Goal: Complete application form: Complete application form

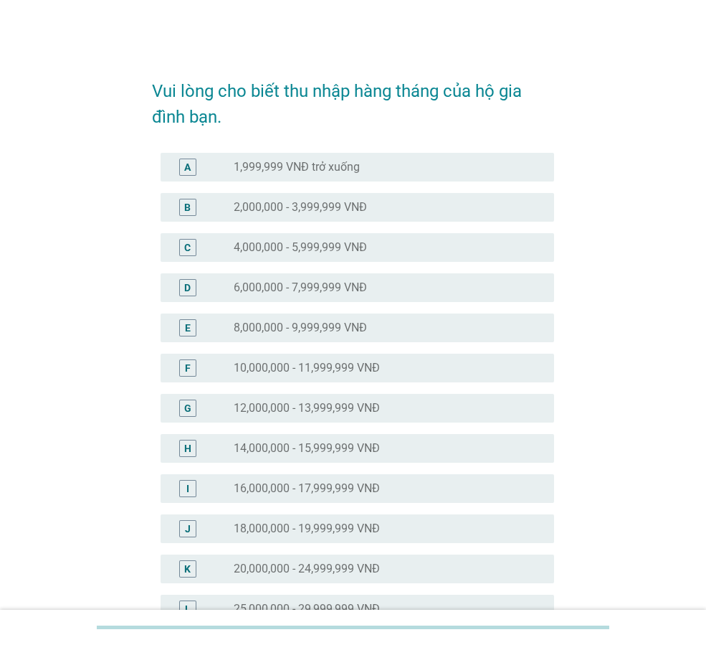
click at [394, 473] on div "I radio_button_unchecked 16,000,000 - 17,999,999 VNĐ" at bounding box center [353, 488] width 402 height 40
click at [406, 448] on div "radio_button_unchecked 14,000,000 - 15,999,999 VNĐ" at bounding box center [383, 448] width 298 height 14
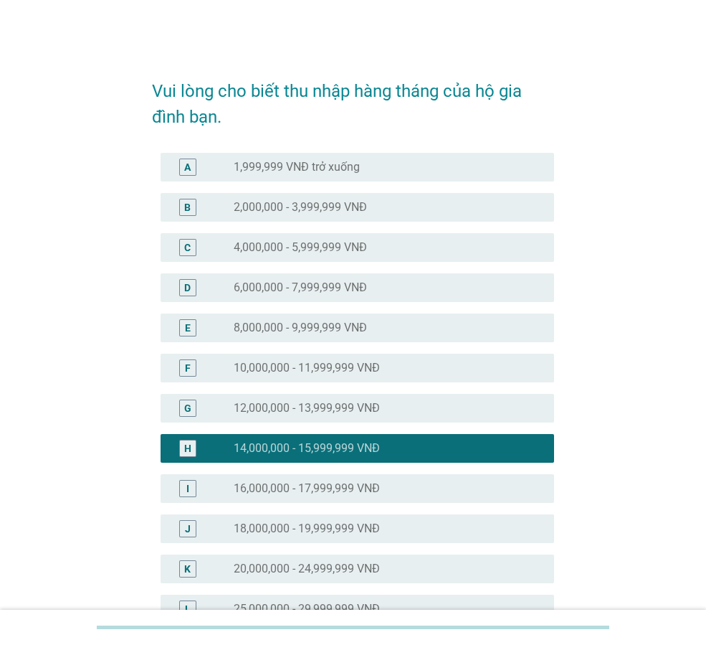
click at [415, 480] on div "radio_button_unchecked 16,000,000 - 17,999,999 VNĐ" at bounding box center [388, 488] width 309 height 17
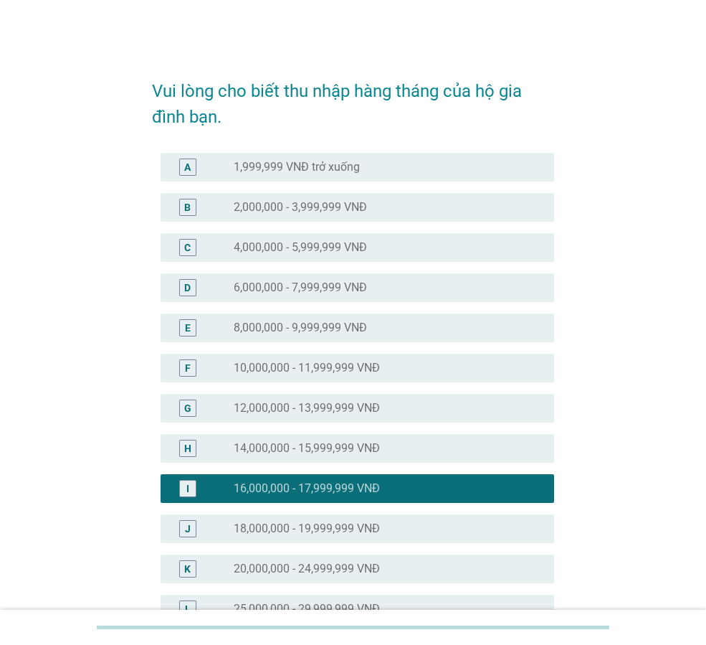
click at [413, 528] on div "radio_button_unchecked 18,000,000 - 19,999,999 VNĐ" at bounding box center [383, 528] width 298 height 14
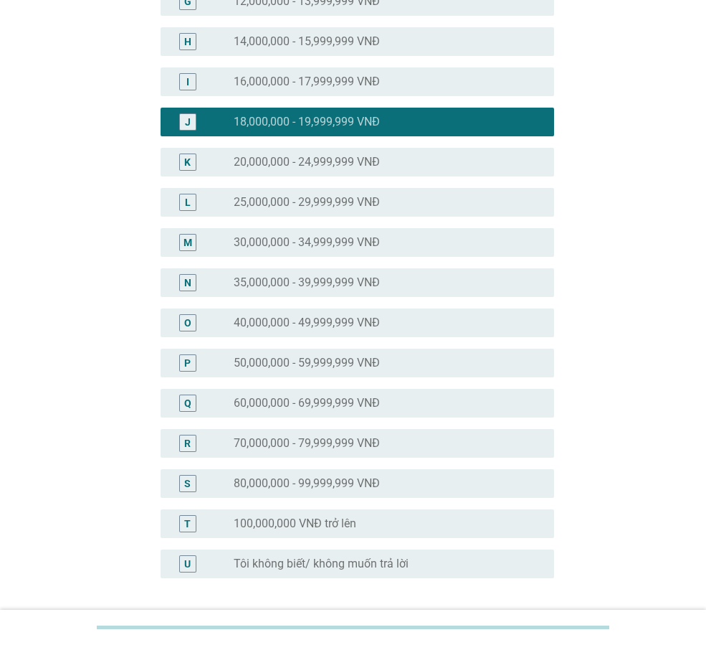
scroll to position [524, 0]
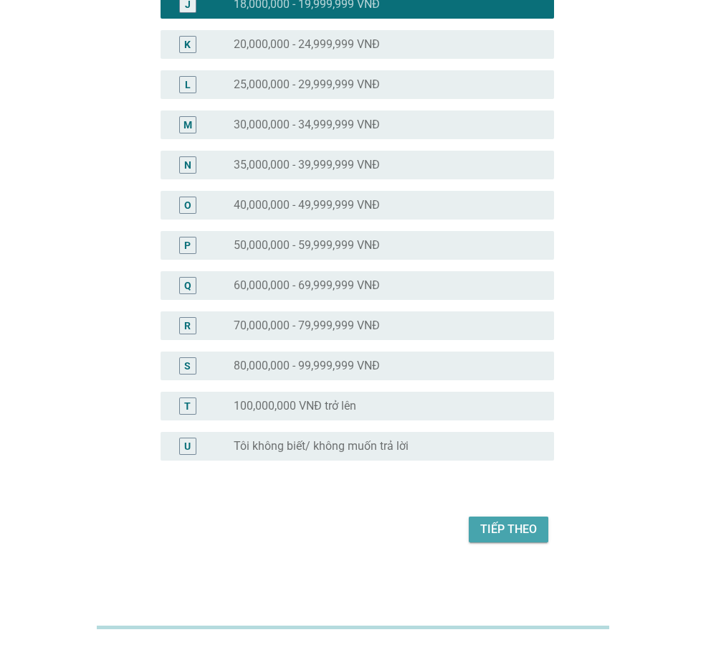
click at [500, 532] on div "Tiếp theo" at bounding box center [509, 529] width 57 height 17
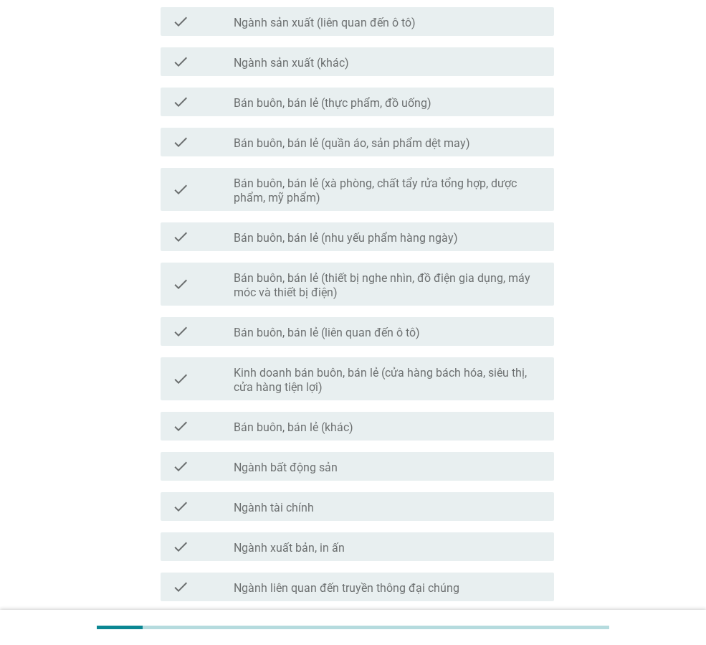
scroll to position [574, 0]
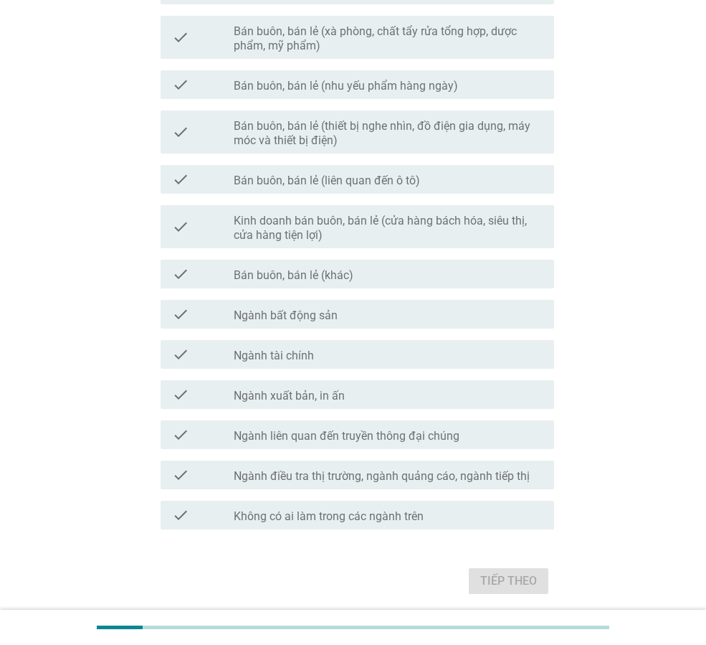
click at [397, 523] on label "Không có ai làm trong các ngành trên" at bounding box center [329, 516] width 190 height 14
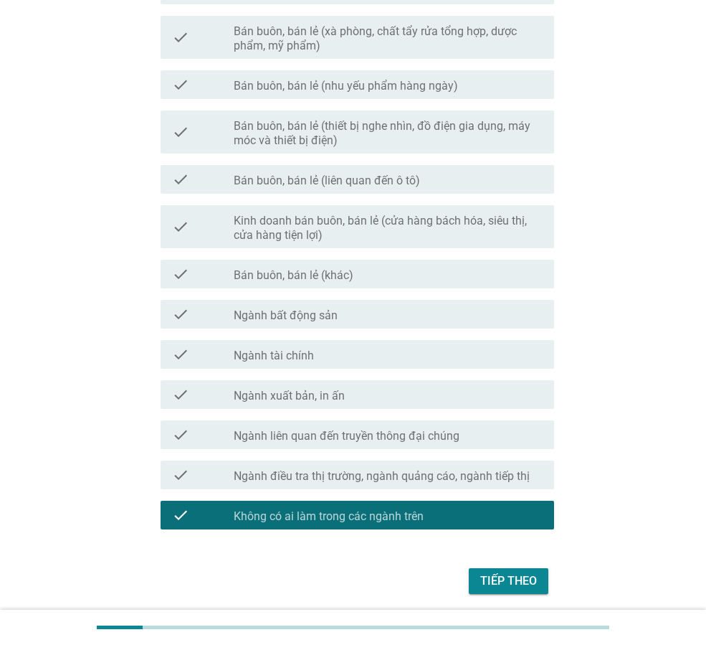
drag, startPoint x: 554, startPoint y: 576, endPoint x: 545, endPoint y: 575, distance: 9.4
click at [554, 575] on div "Bạn hoặc bất kỳ thành viên nào trong gia đình bạn có làm trong những lĩnh vực n…" at bounding box center [353, 44] width 425 height 1131
click at [543, 576] on button "Tiếp theo" at bounding box center [509, 581] width 80 height 26
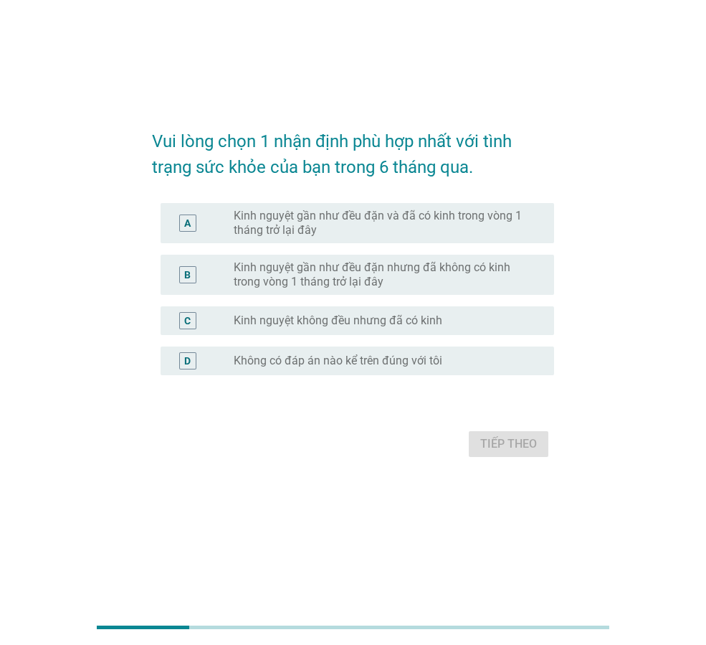
scroll to position [0, 0]
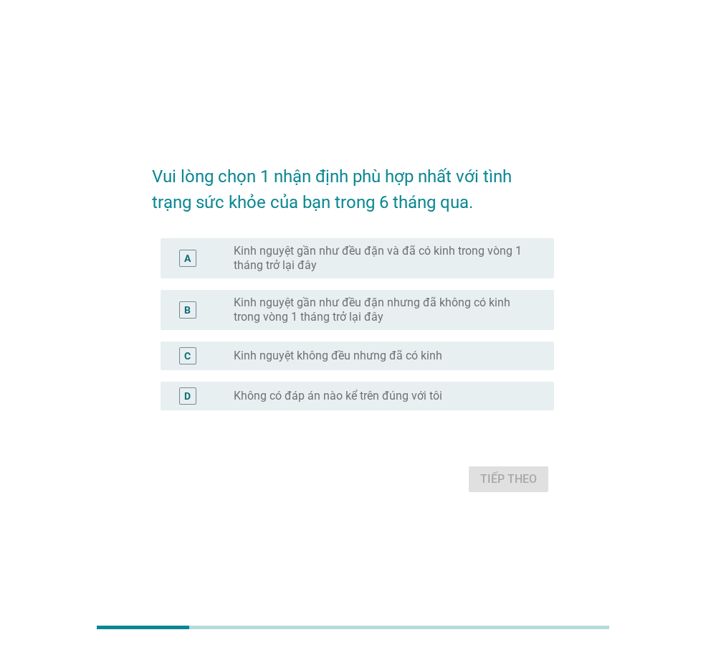
click at [447, 308] on label "Kinh nguyệt gần như đều đặn nhưng đã không có kinh trong vòng 1 tháng trở lại đ…" at bounding box center [383, 309] width 298 height 29
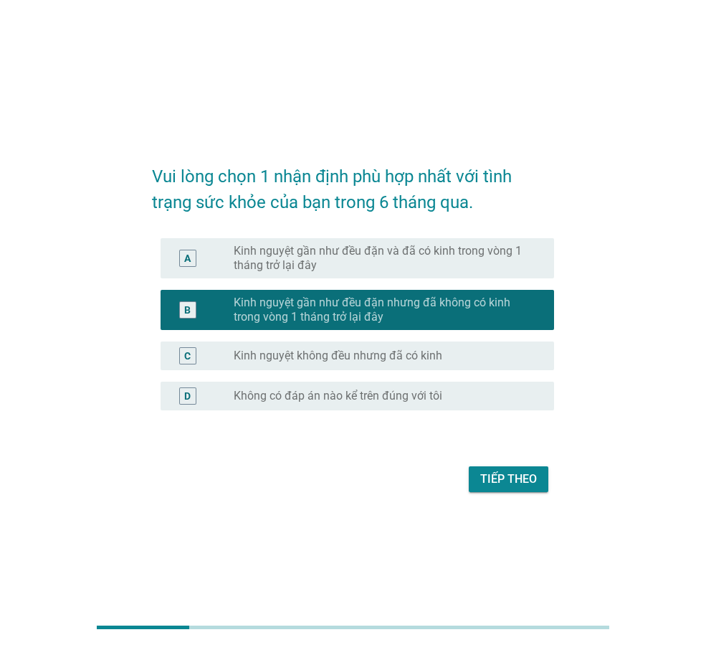
click at [471, 272] on label "Kinh nguyệt gần như đều đặn và đã có kinh trong vòng 1 tháng trở lại đây" at bounding box center [383, 258] width 298 height 29
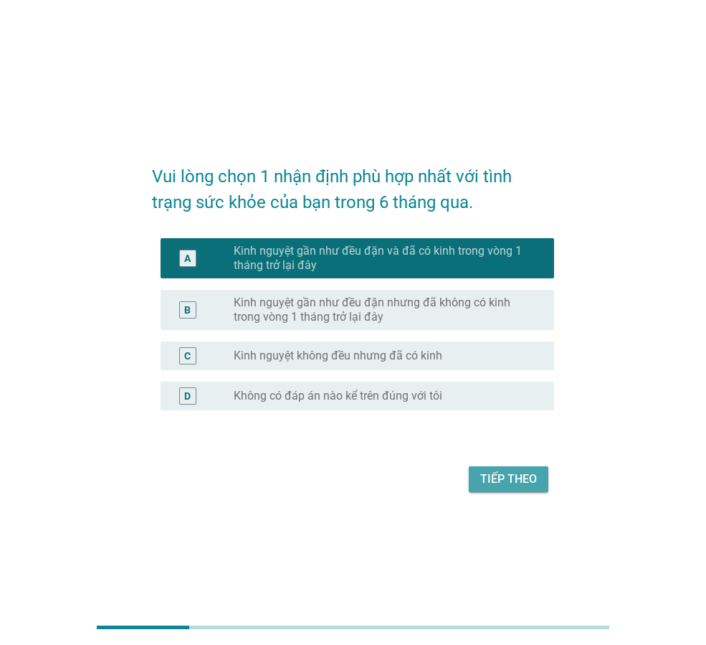
click at [513, 471] on div "Tiếp theo" at bounding box center [509, 479] width 57 height 17
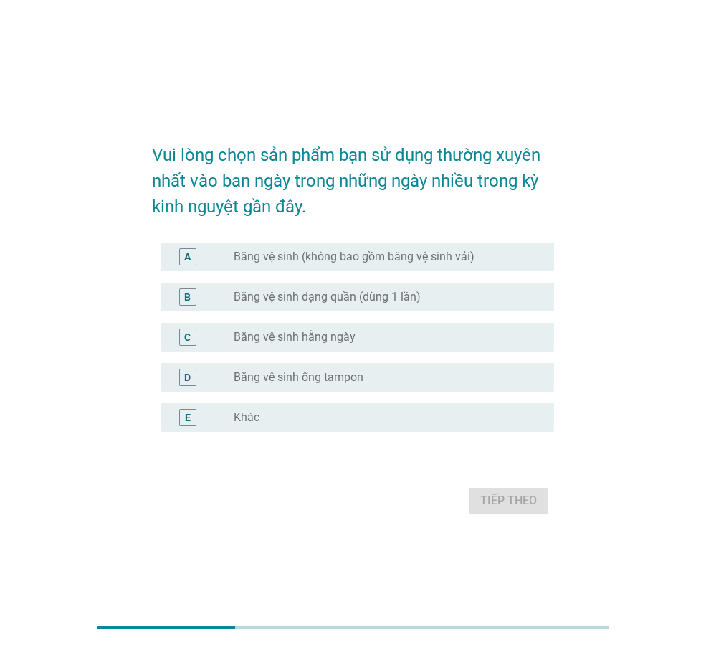
click at [328, 338] on label "Băng vệ sinh hằng ngày" at bounding box center [295, 337] width 122 height 14
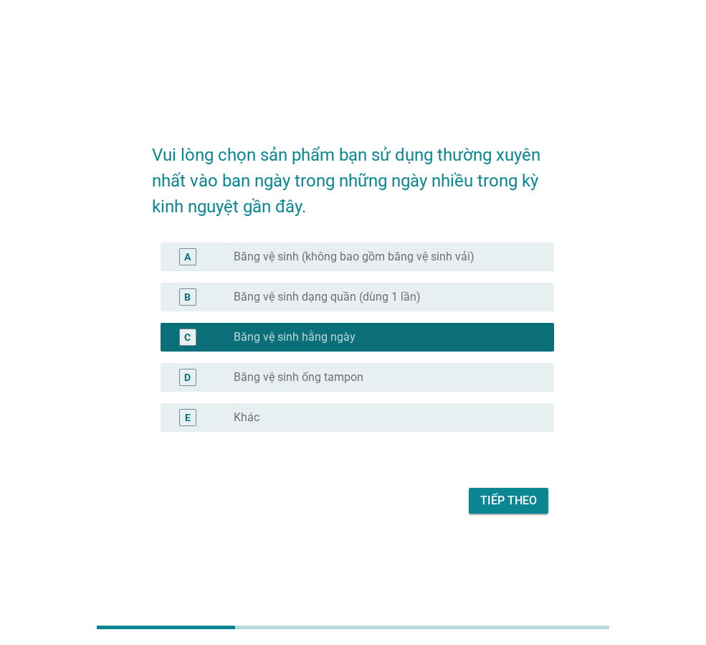
click at [261, 262] on label "Băng vệ sinh (không bao gồm băng vệ sinh vải)" at bounding box center [354, 257] width 241 height 14
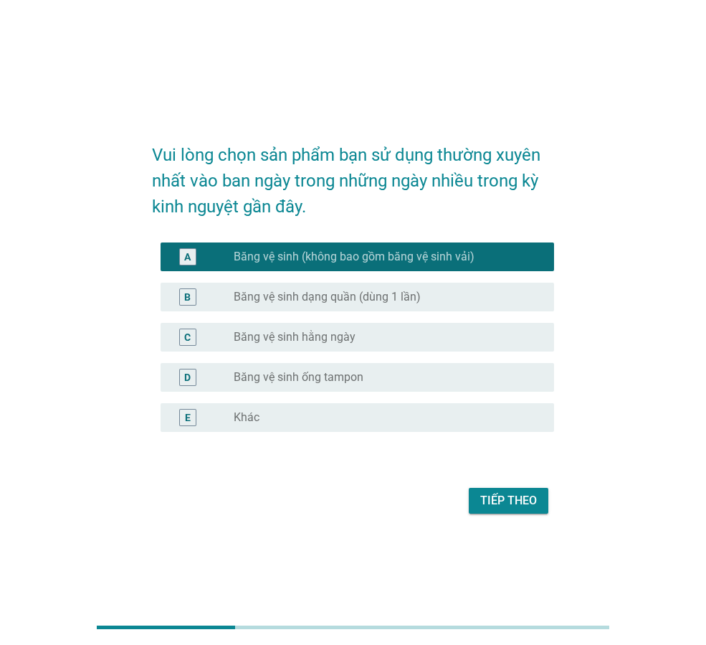
click at [503, 497] on div "Tiếp theo" at bounding box center [509, 500] width 57 height 17
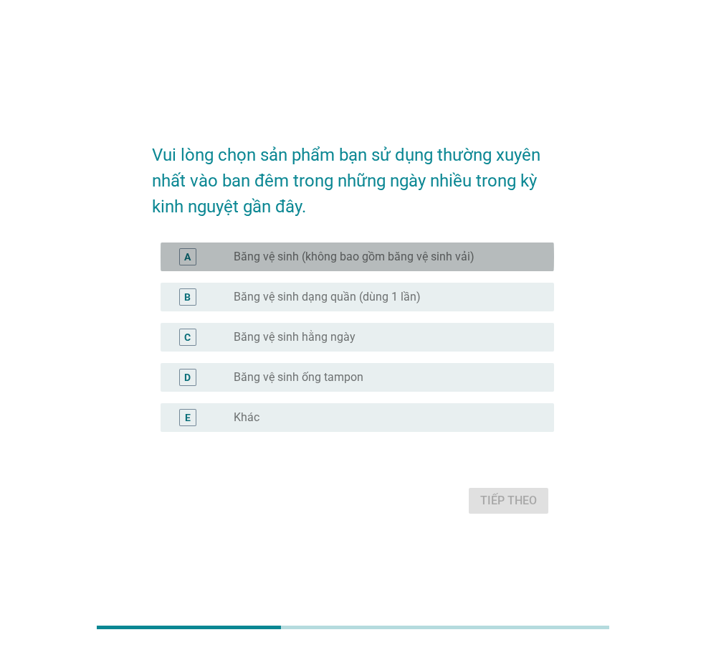
click at [315, 263] on label "Băng vệ sinh (không bao gồm băng vệ sinh vải)" at bounding box center [354, 257] width 241 height 14
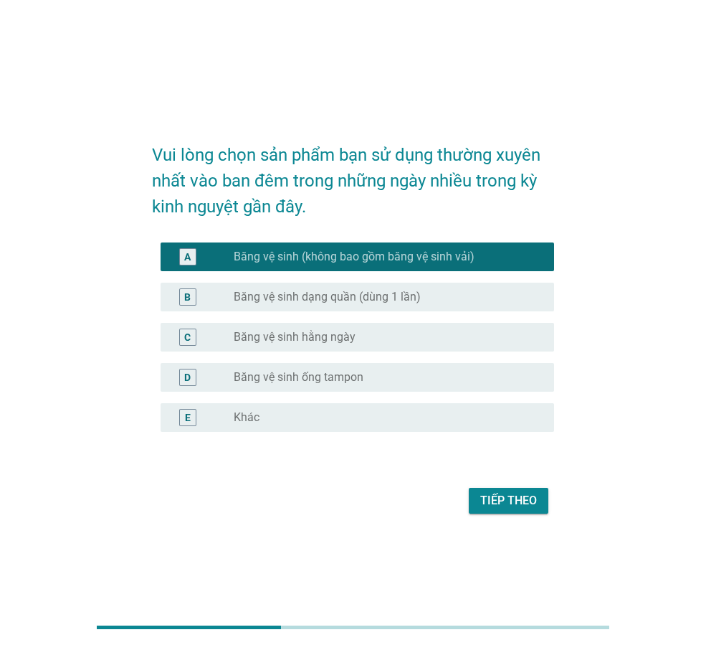
click at [500, 501] on div "Tiếp theo" at bounding box center [509, 500] width 57 height 17
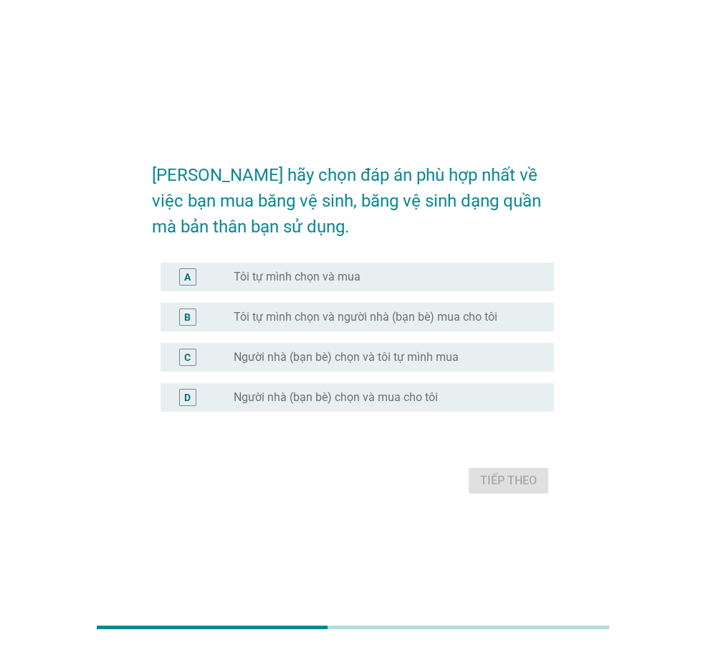
click at [426, 283] on div "radio_button_unchecked Tôi tự mình chọn và mua" at bounding box center [383, 277] width 298 height 14
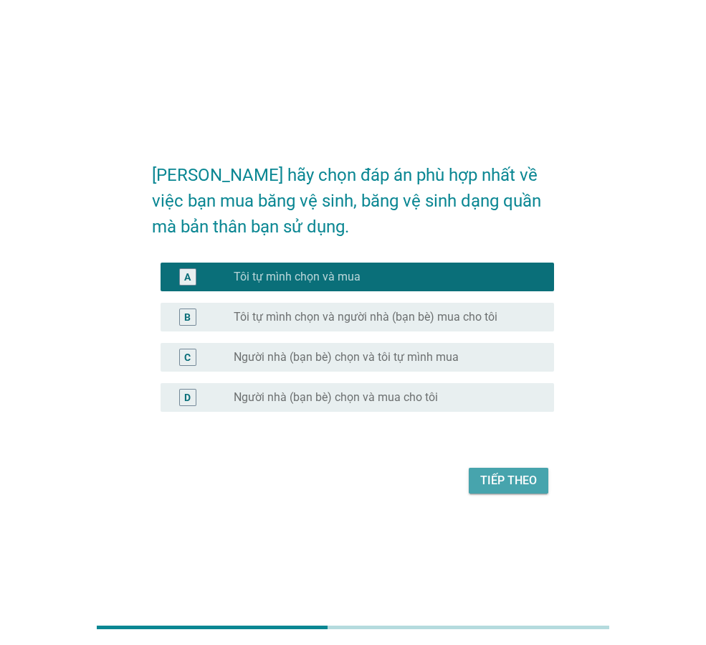
click at [515, 483] on div "Tiếp theo" at bounding box center [509, 480] width 57 height 17
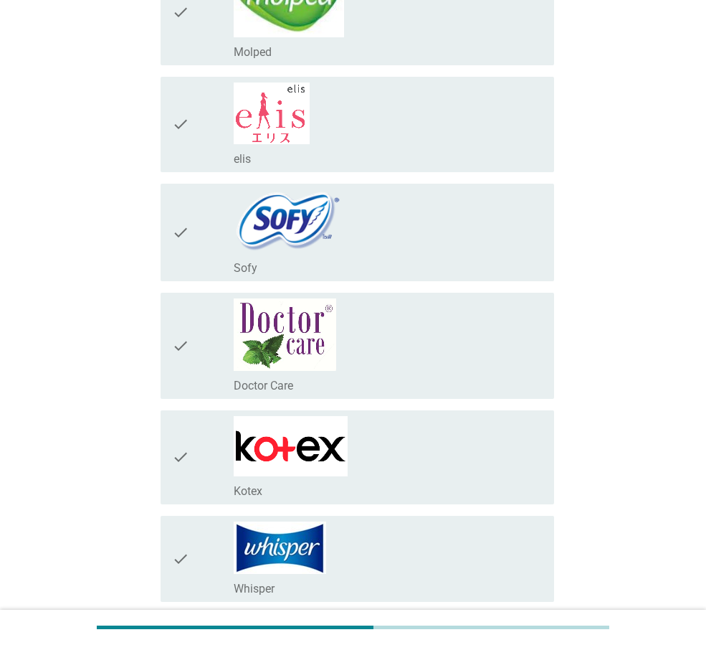
scroll to position [430, 0]
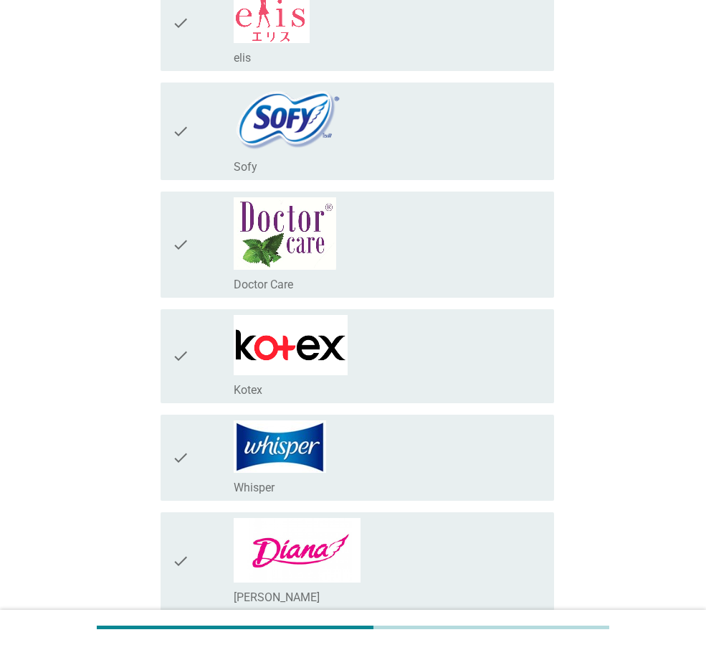
click at [399, 334] on div "check_box_outline_blank Kotex" at bounding box center [388, 356] width 309 height 82
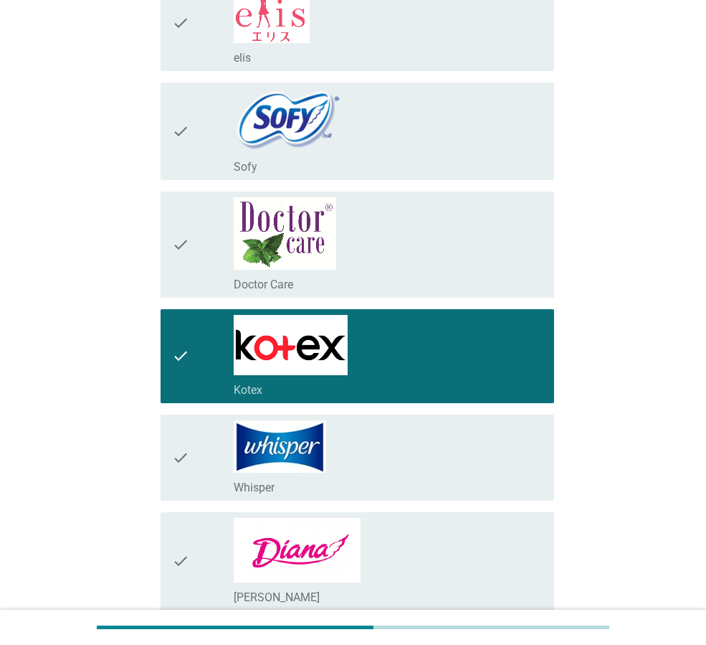
click at [399, 504] on div "check check_box_outline_blank Whisper" at bounding box center [353, 458] width 402 height 98
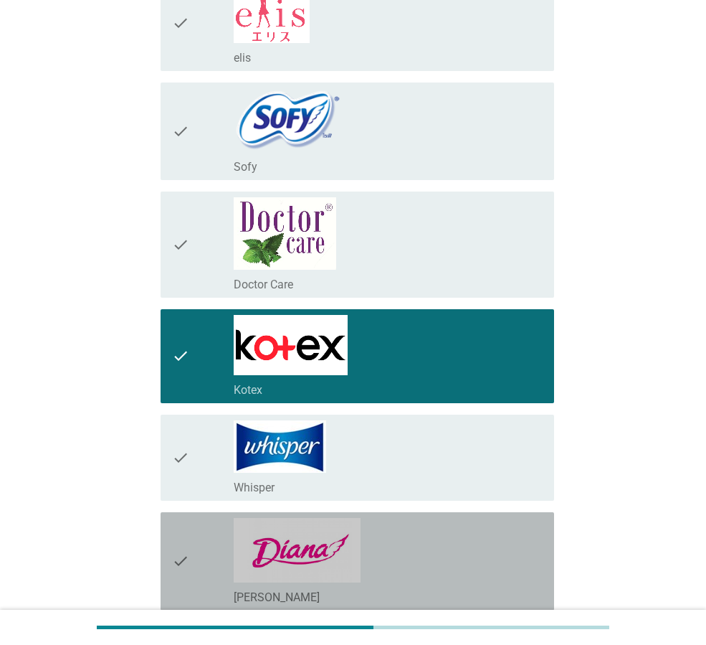
click at [403, 516] on div "check check_box_outline_blank [PERSON_NAME]" at bounding box center [358, 561] width 394 height 98
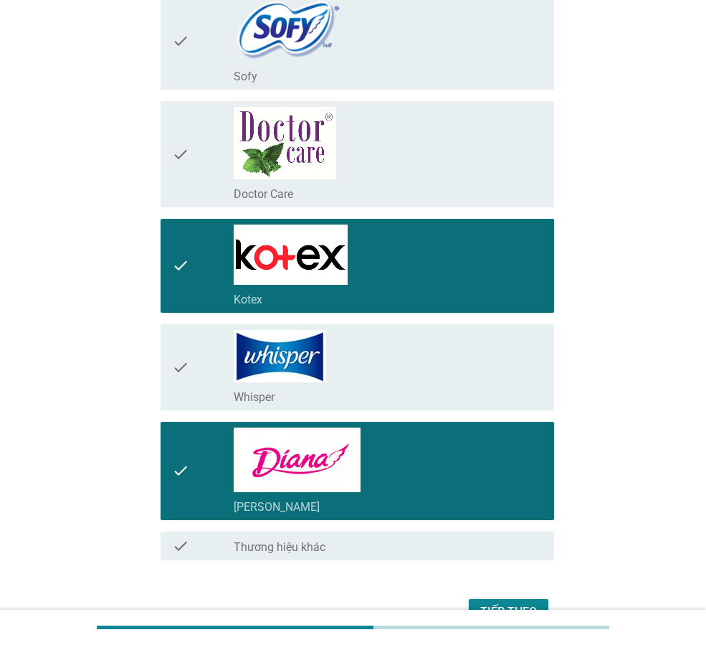
scroll to position [603, 0]
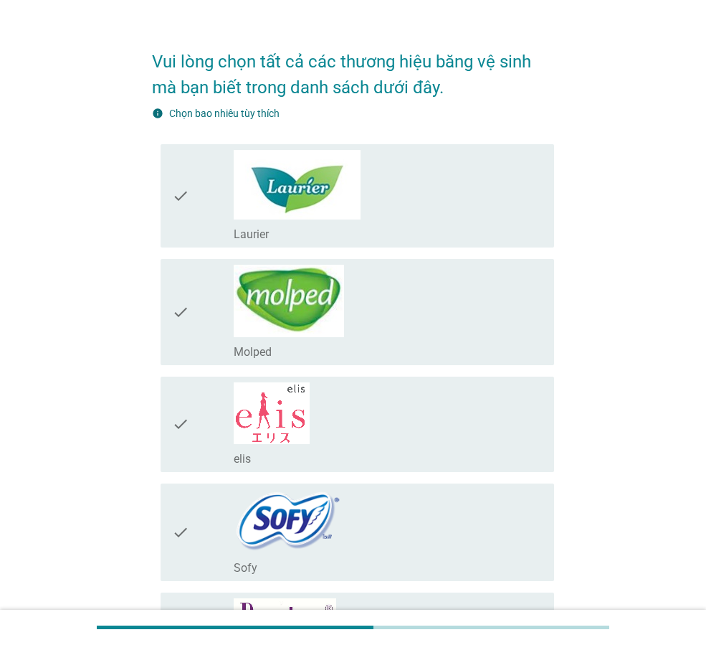
click at [453, 214] on div "check_box_outline_blank Laurier" at bounding box center [388, 196] width 309 height 92
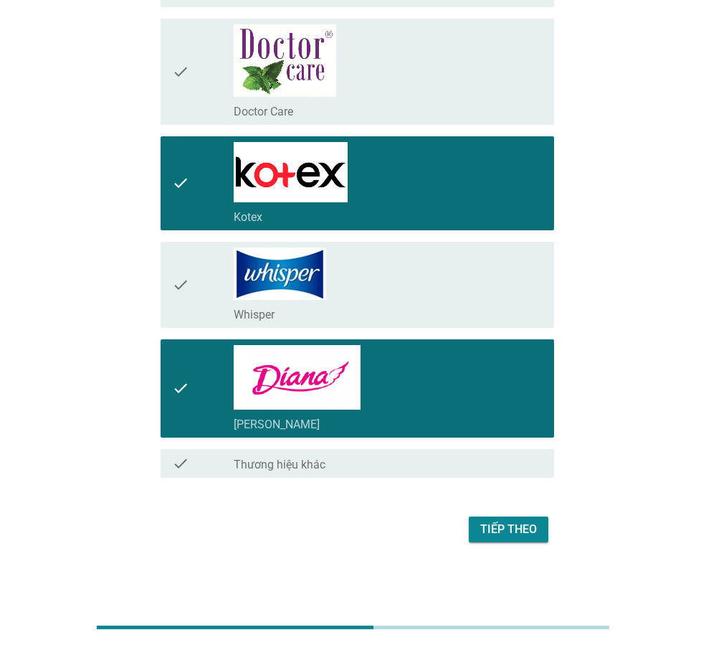
click at [505, 521] on div "Tiếp theo" at bounding box center [509, 529] width 57 height 17
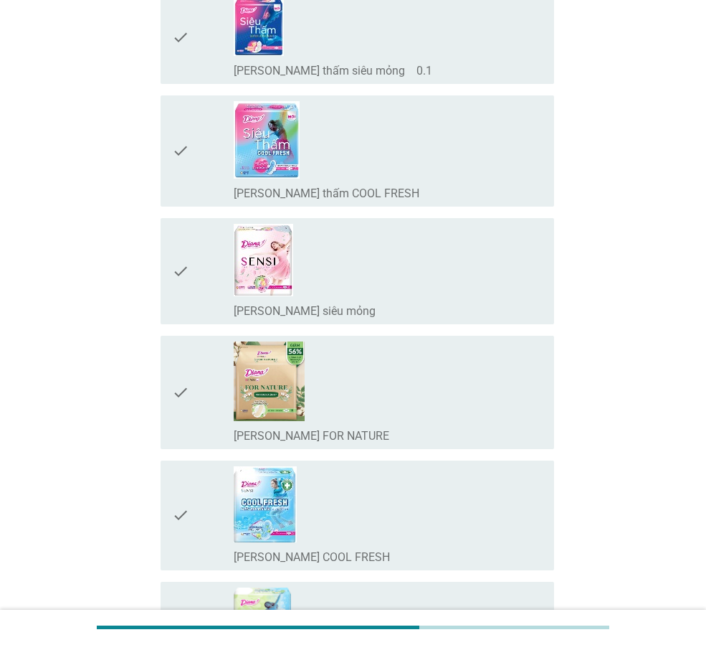
scroll to position [430, 0]
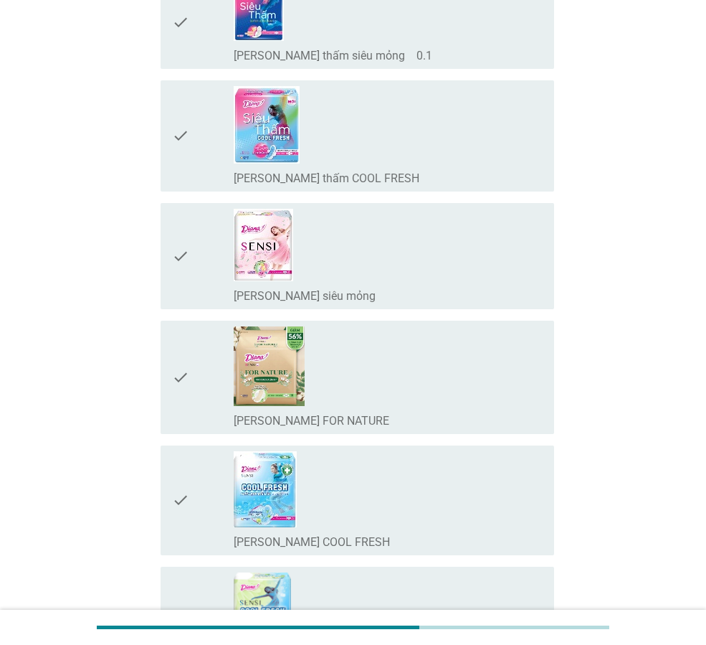
click at [473, 408] on div "check_box_outline_blank [PERSON_NAME] SENSI FOR NATURE" at bounding box center [388, 377] width 309 height 102
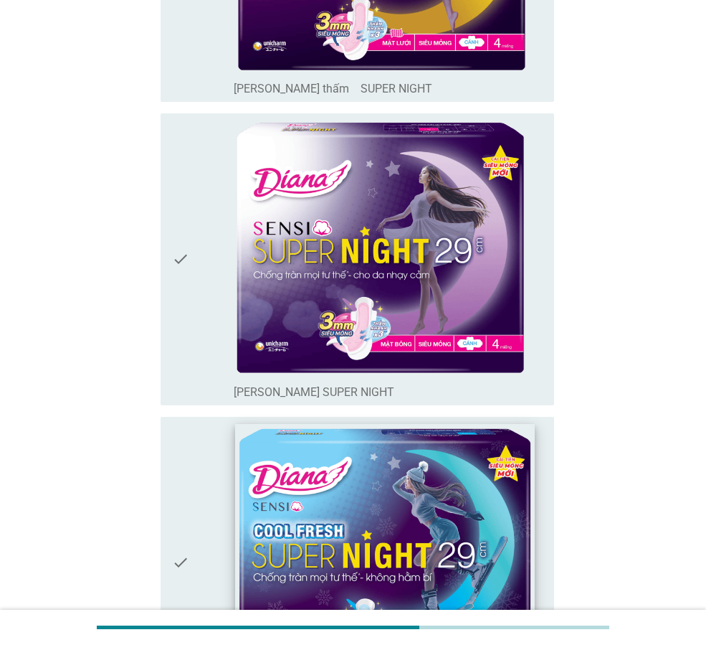
scroll to position [1506, 0]
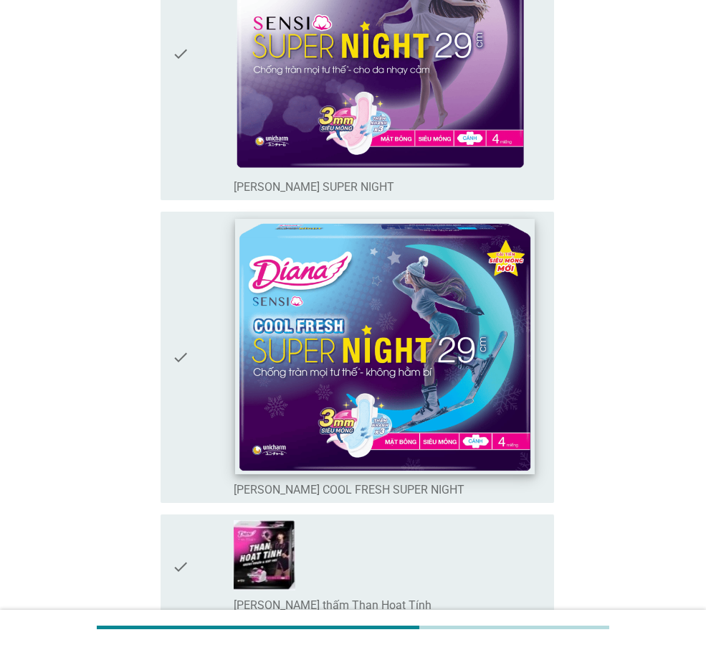
click at [503, 379] on img at bounding box center [384, 345] width 299 height 255
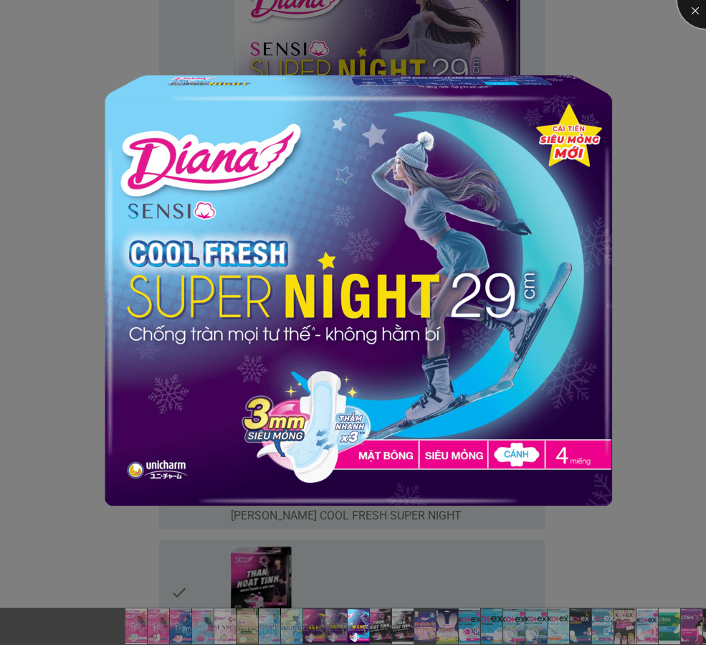
click at [690, 8] on div at bounding box center [706, -1] width 57 height 57
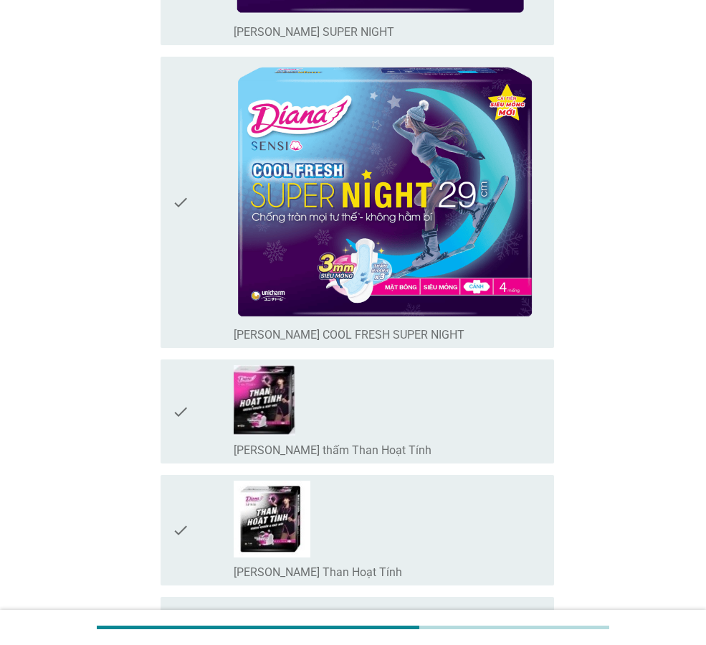
scroll to position [1721, 0]
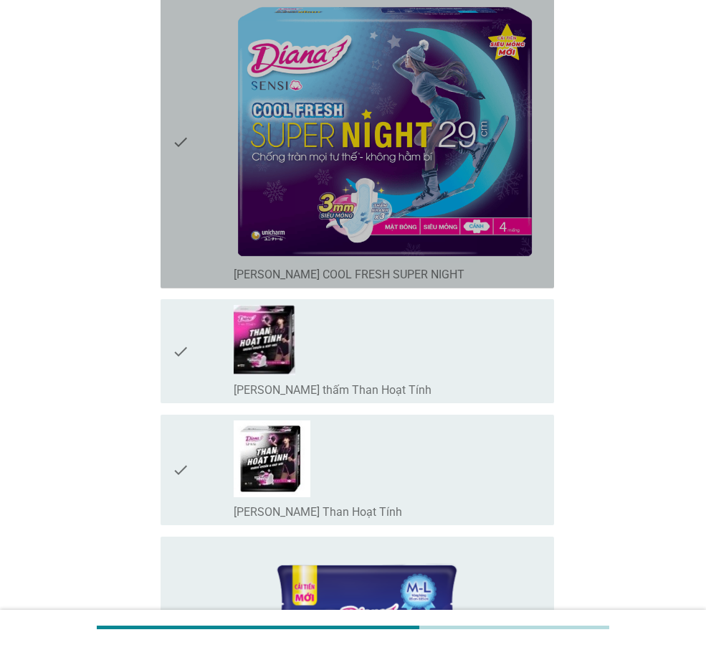
click at [212, 208] on div "check" at bounding box center [203, 142] width 62 height 280
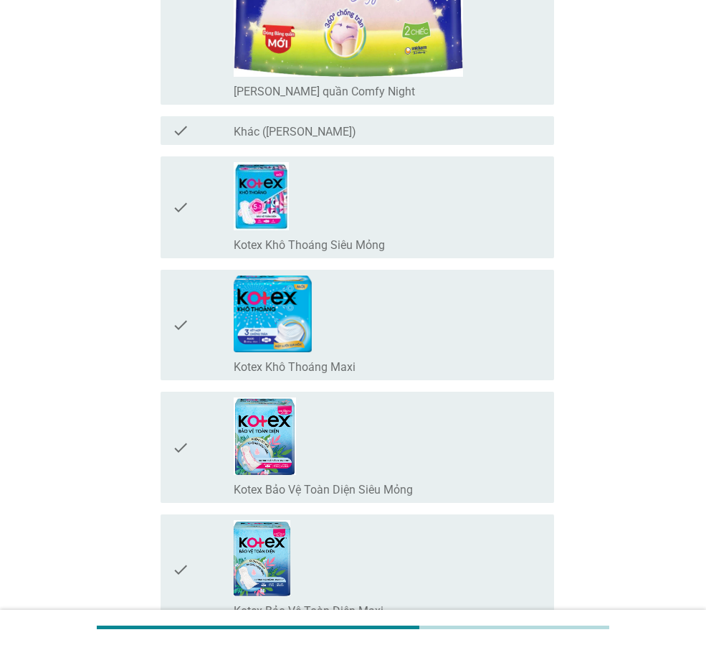
scroll to position [2869, 0]
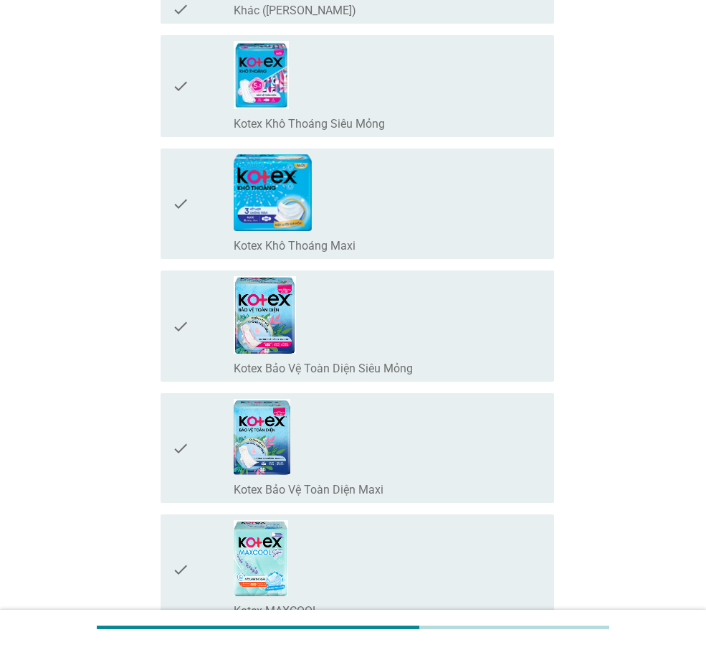
click at [412, 222] on div "check_box_outline_blank Kotex Khô Thoáng Maxi" at bounding box center [388, 203] width 309 height 99
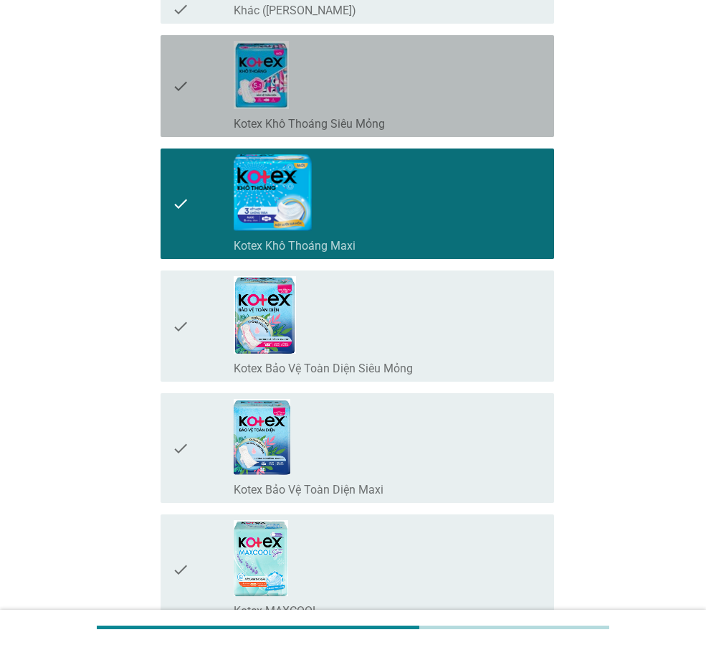
click at [420, 123] on div "check_box_outline_blank Kotex Khô Thoáng Siêu Mỏng" at bounding box center [388, 122] width 309 height 17
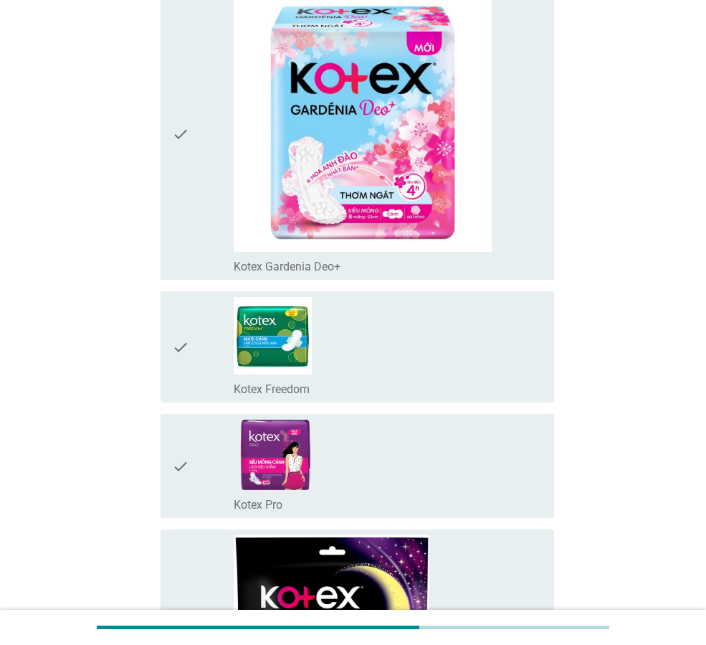
scroll to position [4088, 0]
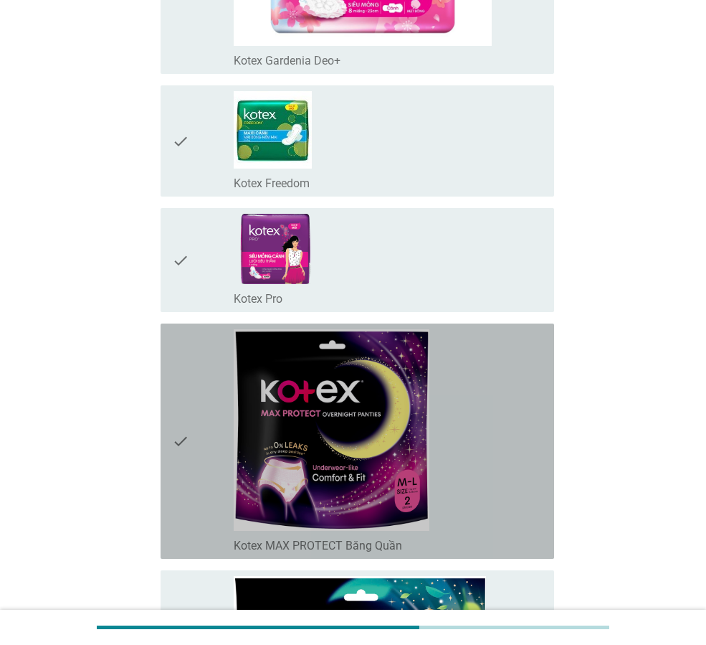
click at [468, 443] on div "check_box_outline_blank Kotex MAX PROTECT Băng Quần" at bounding box center [388, 441] width 309 height 224
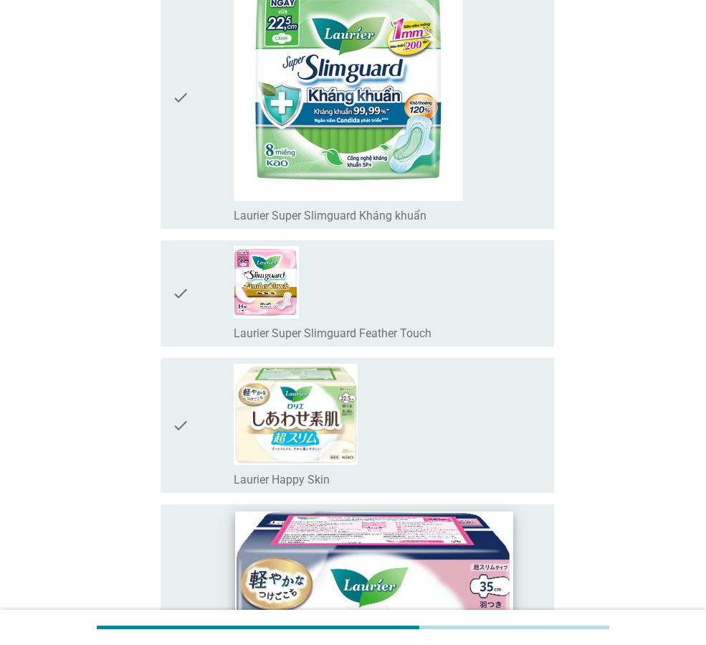
scroll to position [5810, 0]
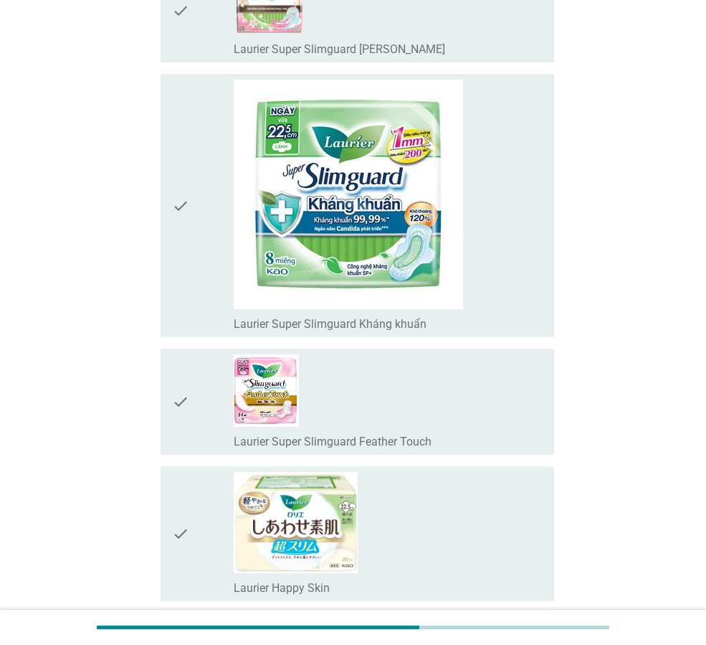
click at [485, 246] on div "check_box_outline_blank Laurier Super Slimguard Kháng khuẩn" at bounding box center [388, 206] width 309 height 252
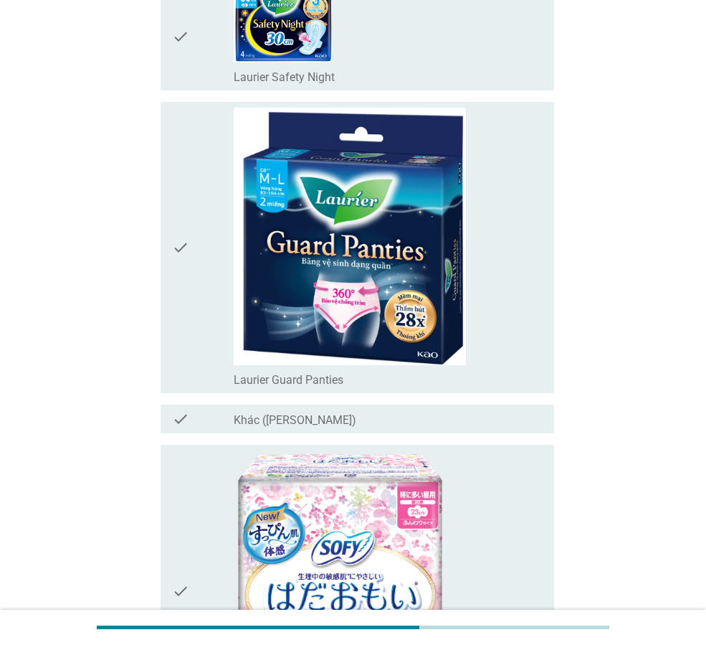
click at [489, 321] on div "check_box_outline_blank Laurier Guard Panties" at bounding box center [388, 248] width 309 height 280
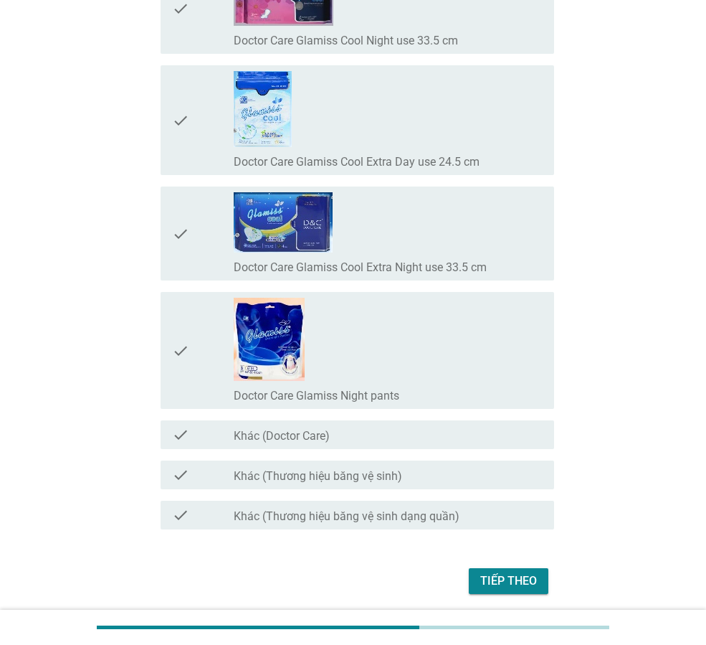
scroll to position [13107, 0]
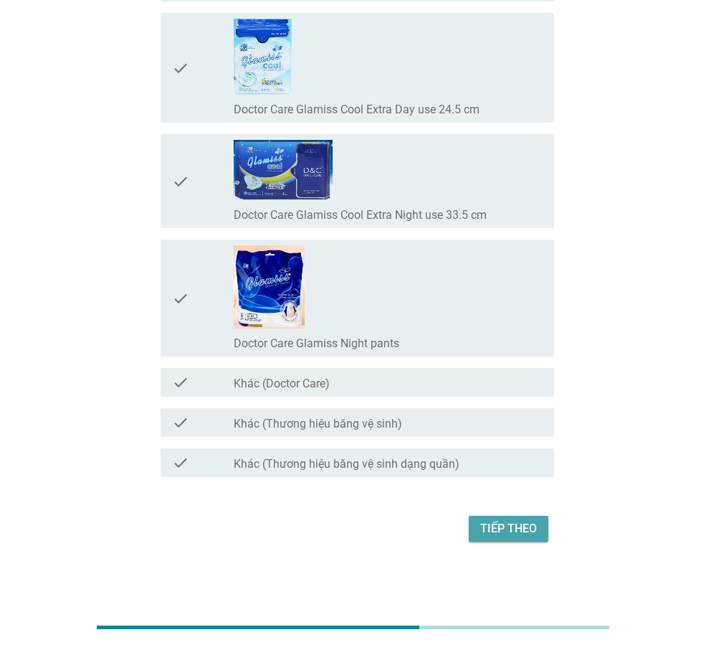
click at [493, 541] on button "Tiếp theo" at bounding box center [509, 529] width 80 height 26
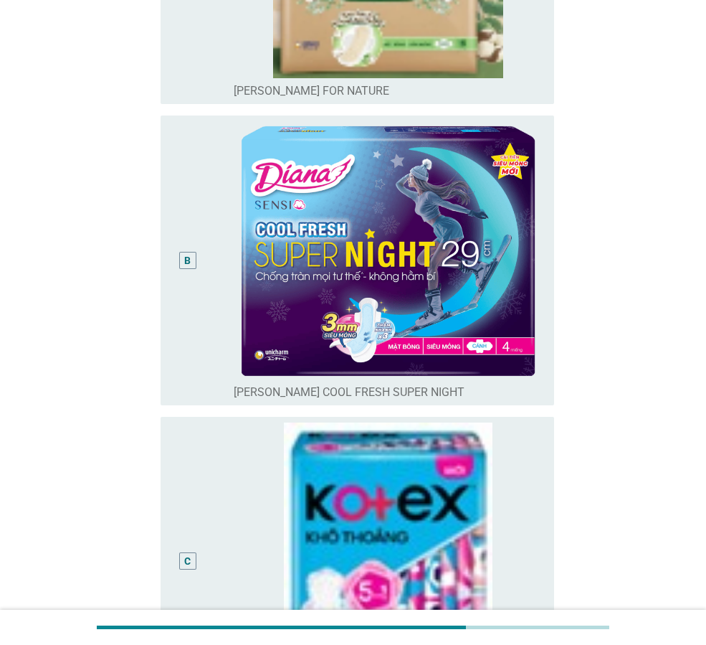
scroll to position [717, 0]
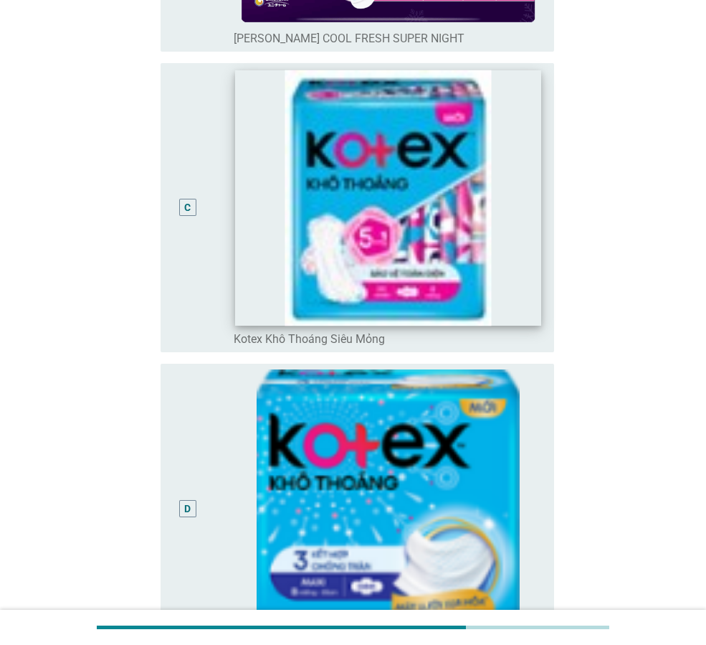
click at [459, 273] on img at bounding box center [388, 197] width 306 height 255
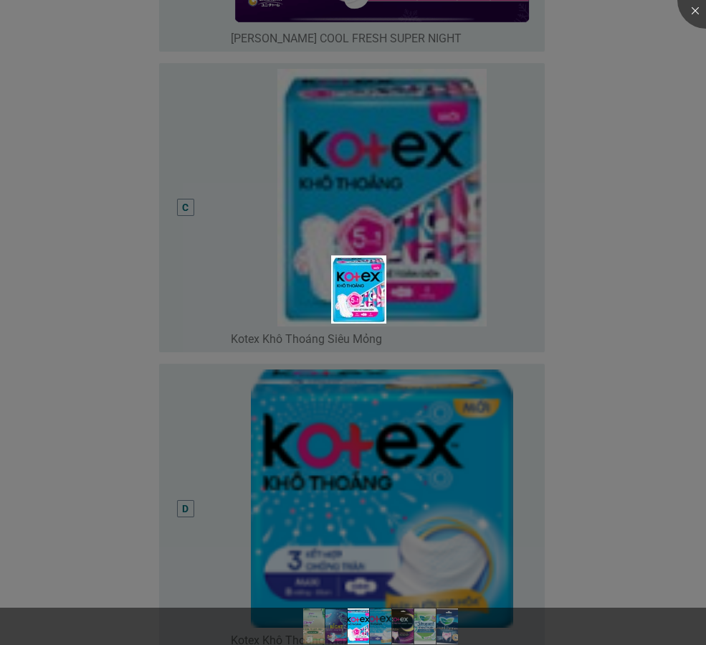
click at [449, 283] on div at bounding box center [353, 322] width 706 height 645
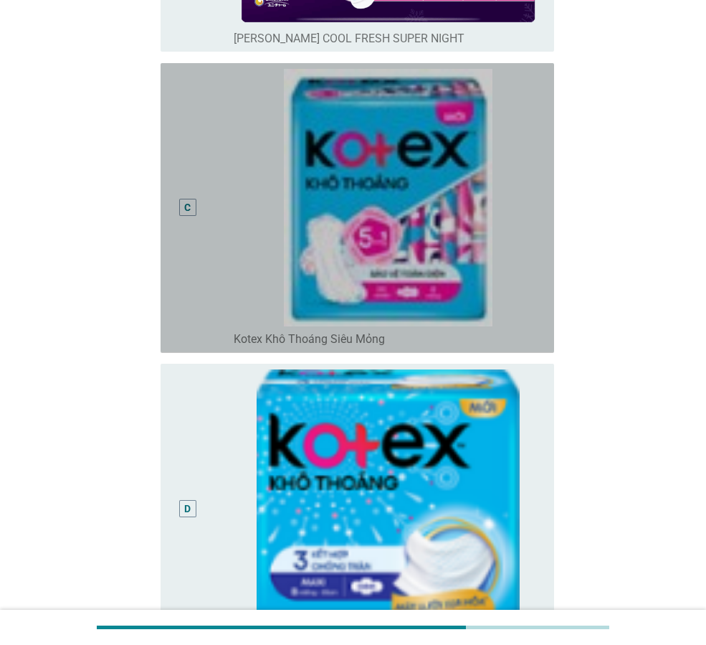
click at [185, 215] on div "C" at bounding box center [187, 207] width 17 height 17
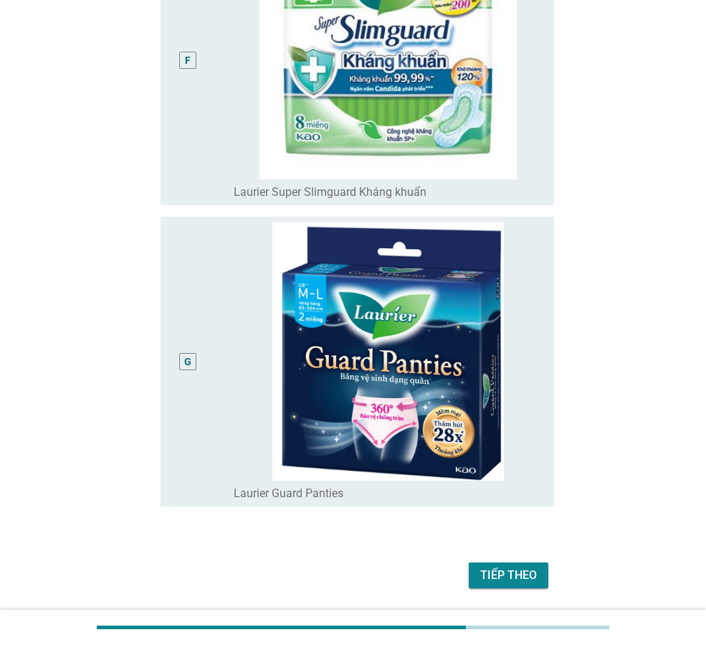
scroll to position [1813, 0]
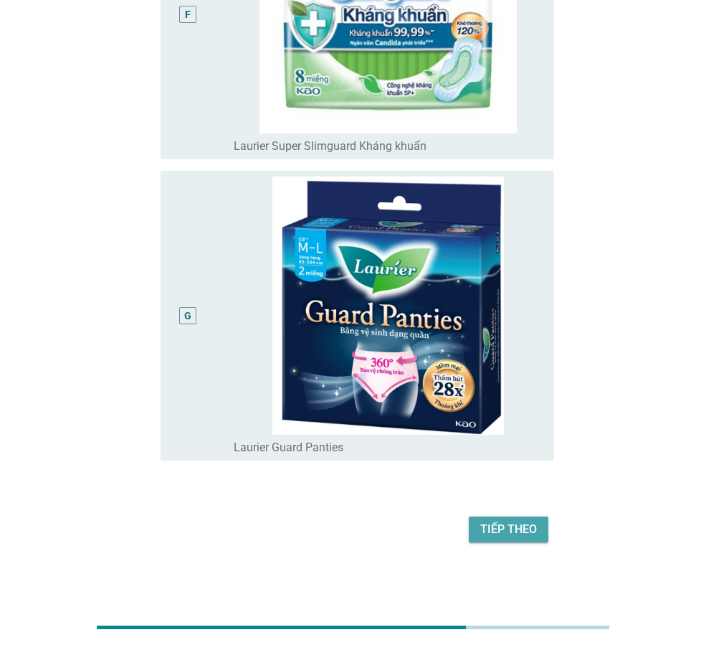
click at [533, 521] on div "Tiếp theo" at bounding box center [509, 529] width 57 height 17
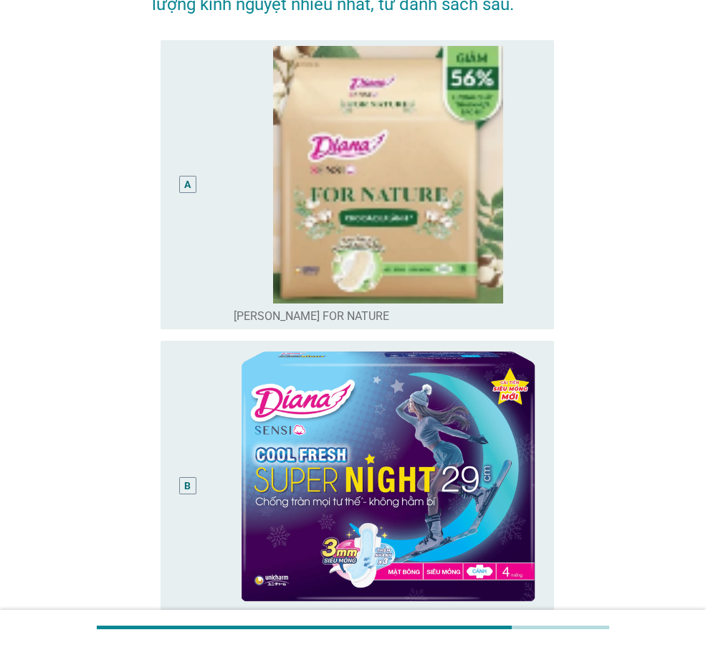
scroll to position [359, 0]
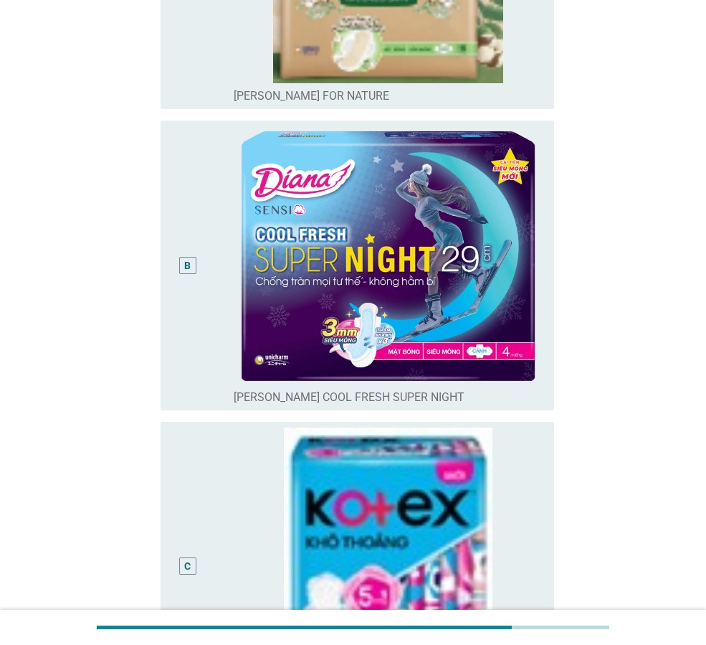
click at [187, 274] on div "B" at bounding box center [187, 265] width 31 height 278
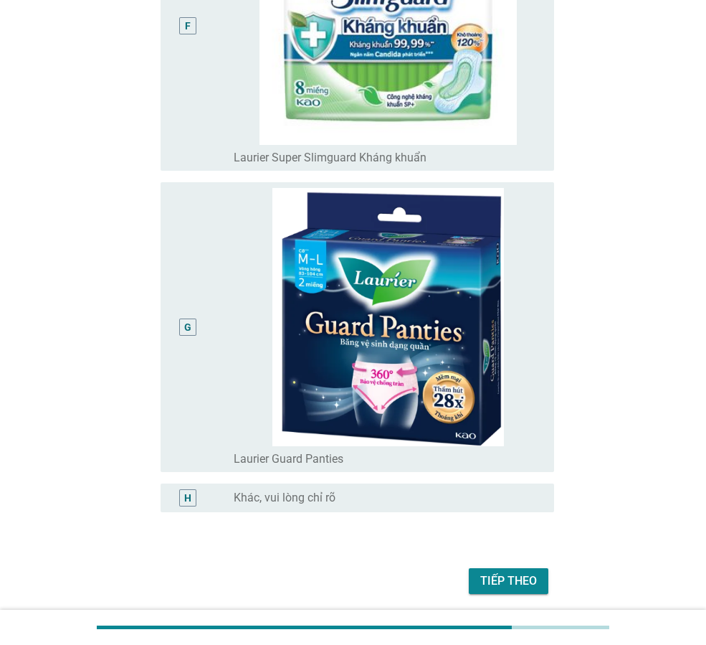
scroll to position [1853, 0]
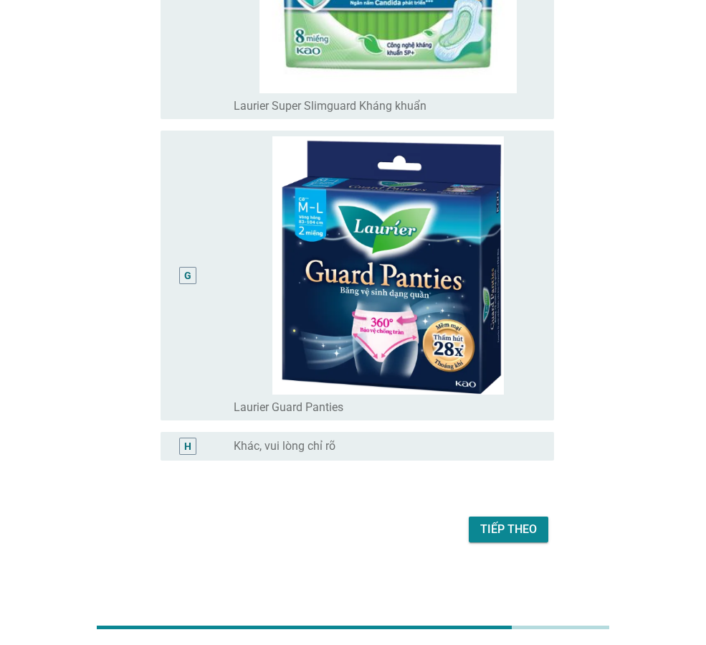
click at [495, 534] on div "Tiếp theo" at bounding box center [509, 529] width 57 height 17
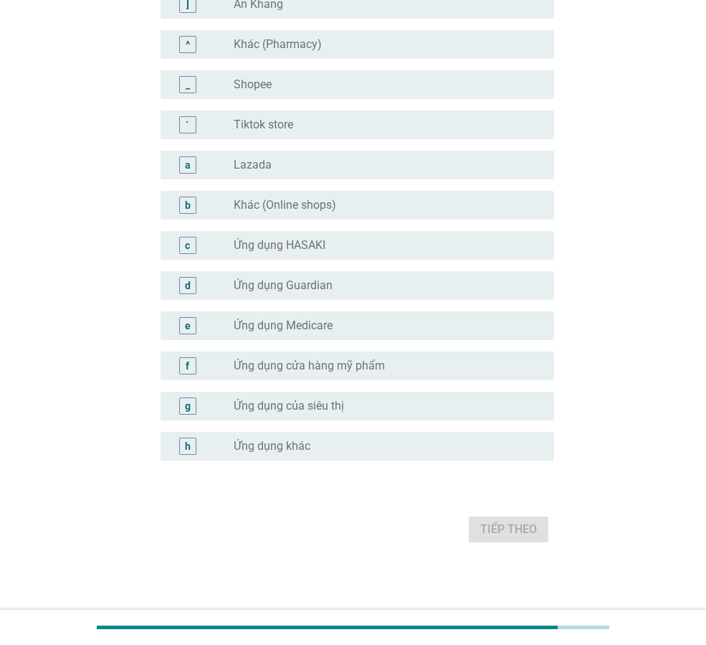
scroll to position [0, 0]
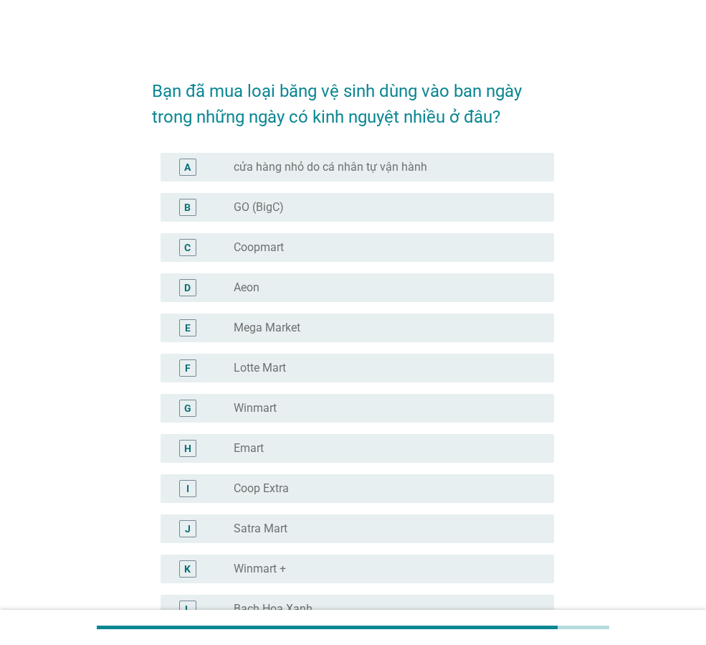
click at [462, 226] on div "B radio_button_unchecked GO (BigC)" at bounding box center [353, 207] width 402 height 40
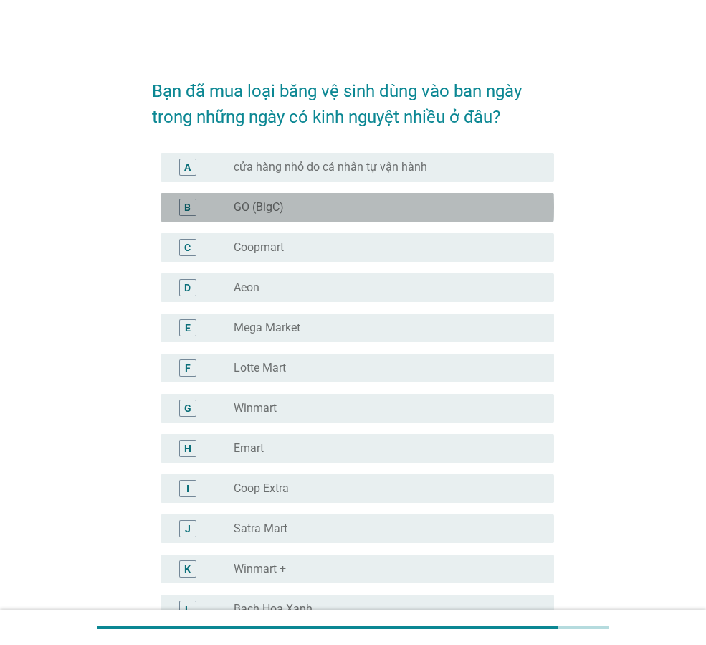
click at [460, 202] on div "radio_button_unchecked GO (BigC)" at bounding box center [383, 207] width 298 height 14
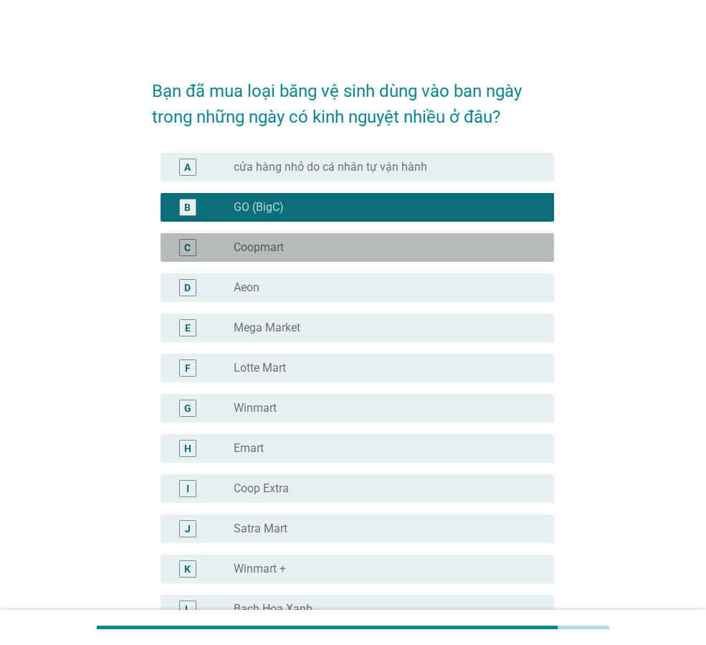
click at [464, 240] on div "radio_button_unchecked Coopmart" at bounding box center [383, 247] width 298 height 14
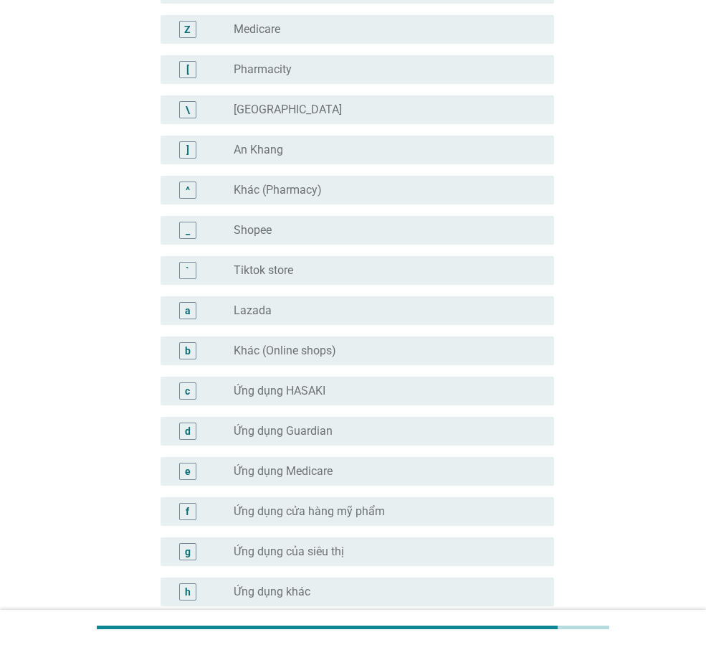
scroll to position [1287, 0]
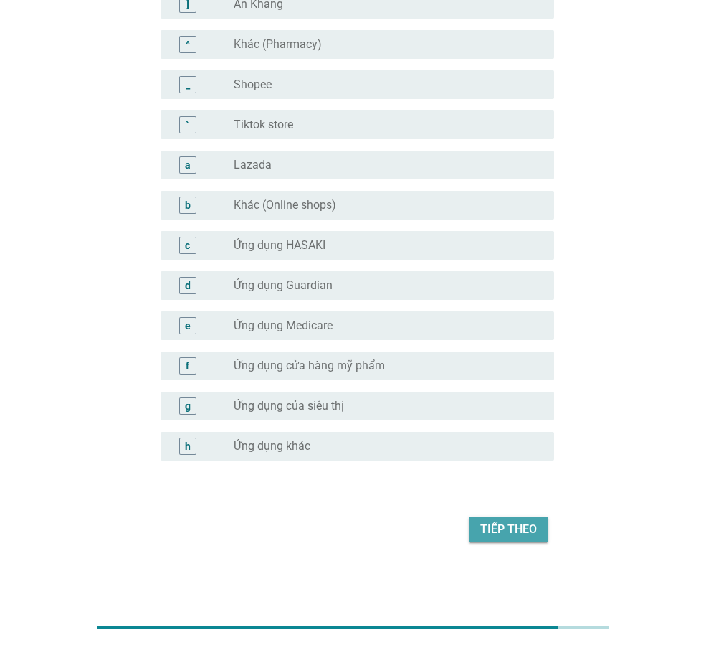
click at [516, 516] on button "Tiếp theo" at bounding box center [509, 529] width 80 height 26
